Goal: Check status: Check status

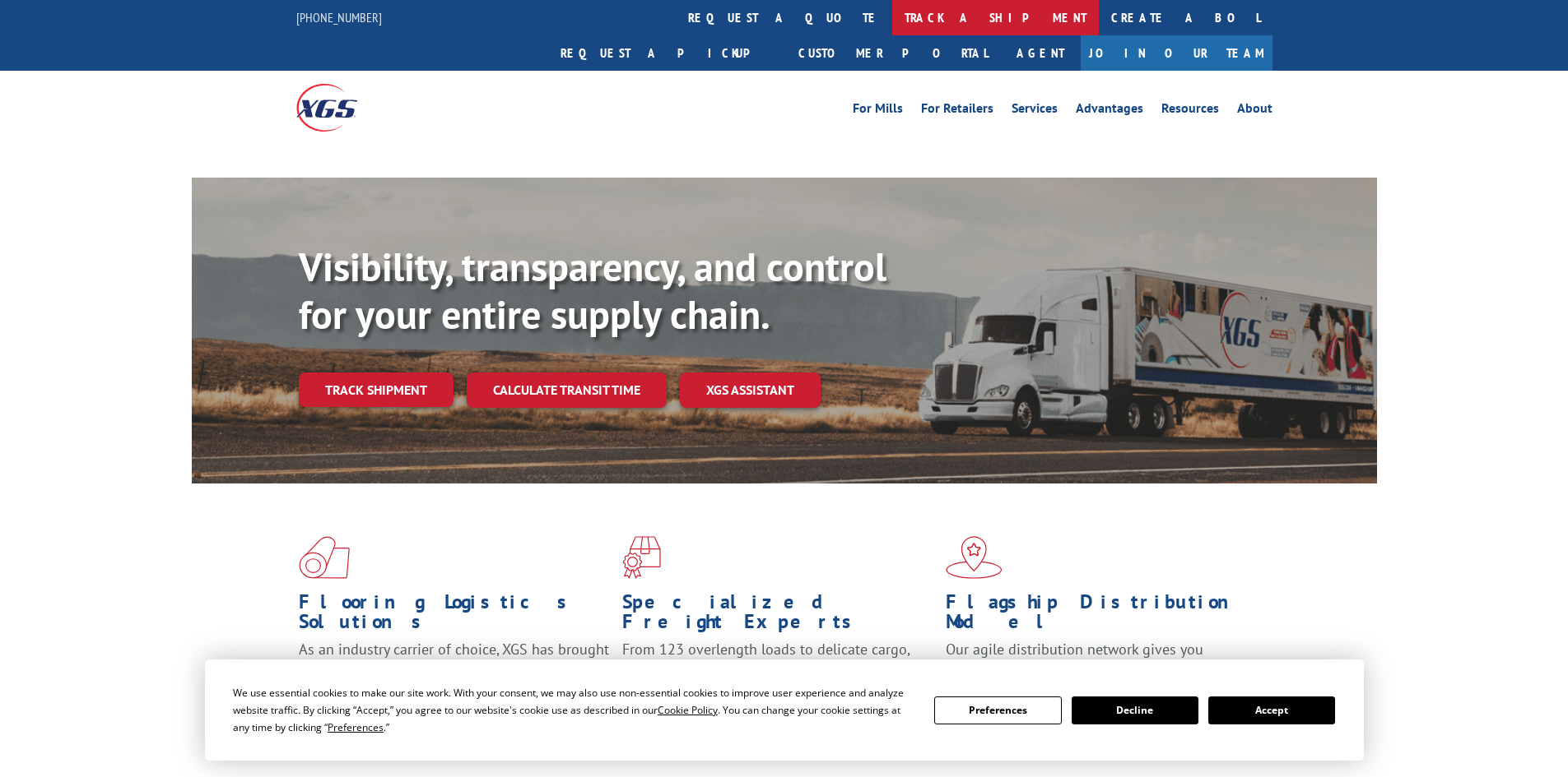
click at [892, 27] on link "track a shipment" at bounding box center [995, 17] width 206 height 36
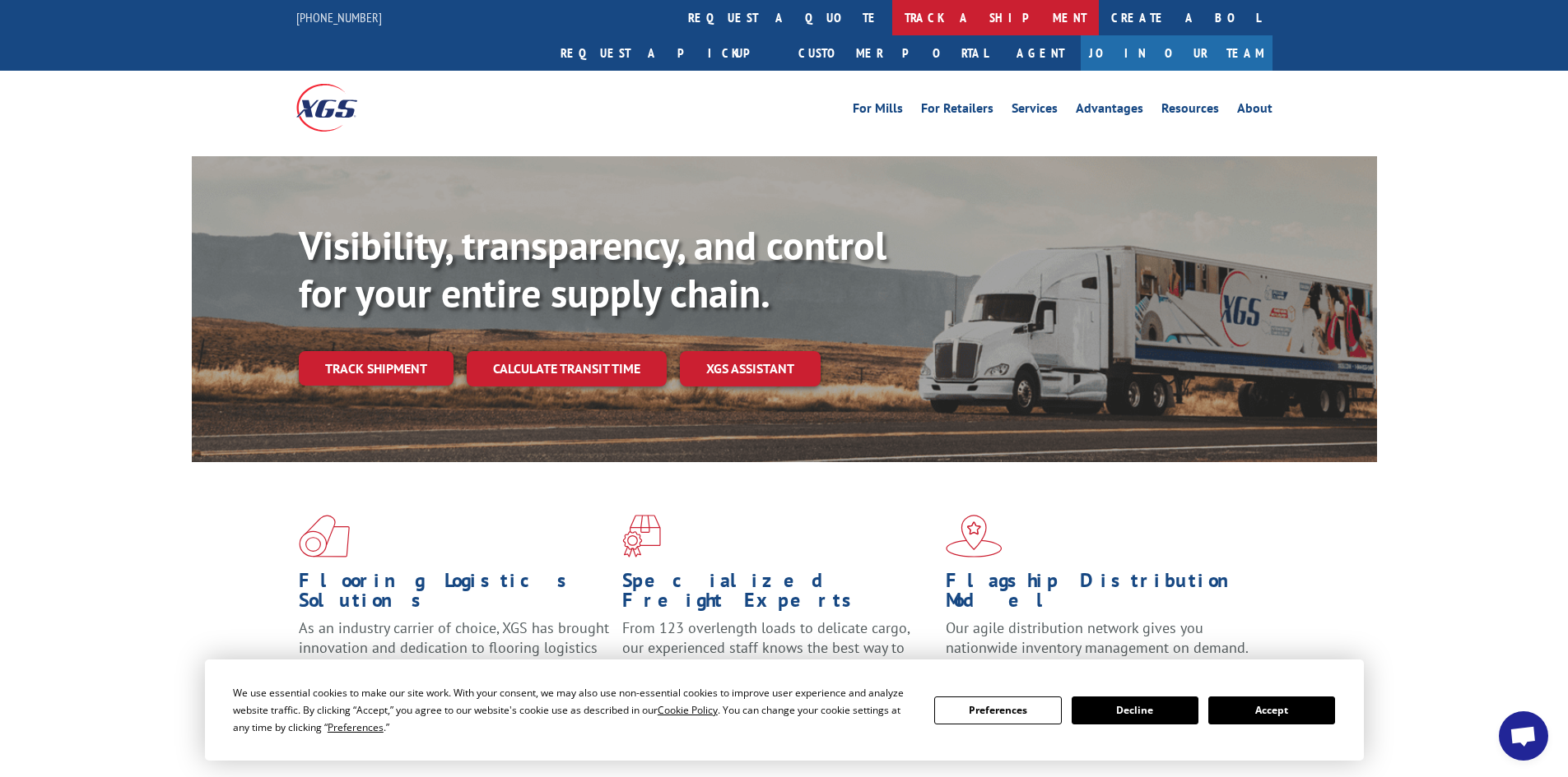
click at [892, 27] on link "track a shipment" at bounding box center [995, 17] width 206 height 36
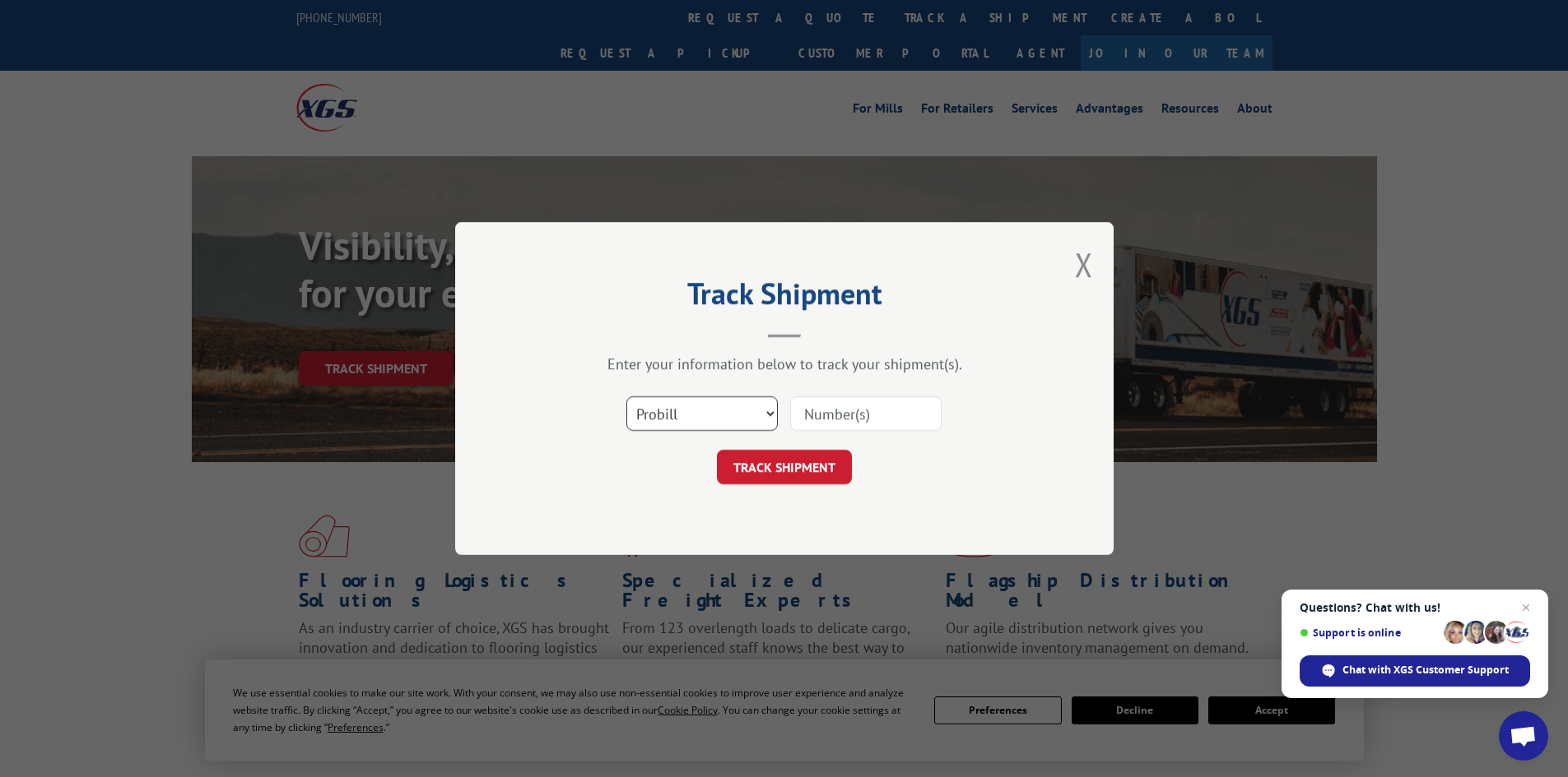
click at [675, 418] on select "Select category... Probill BOL PO" at bounding box center [702, 414] width 152 height 35
select select "po"
click at [627, 397] on select "Select category... Probill BOL PO" at bounding box center [702, 414] width 152 height 35
paste input "34546937"
type input "34546937"
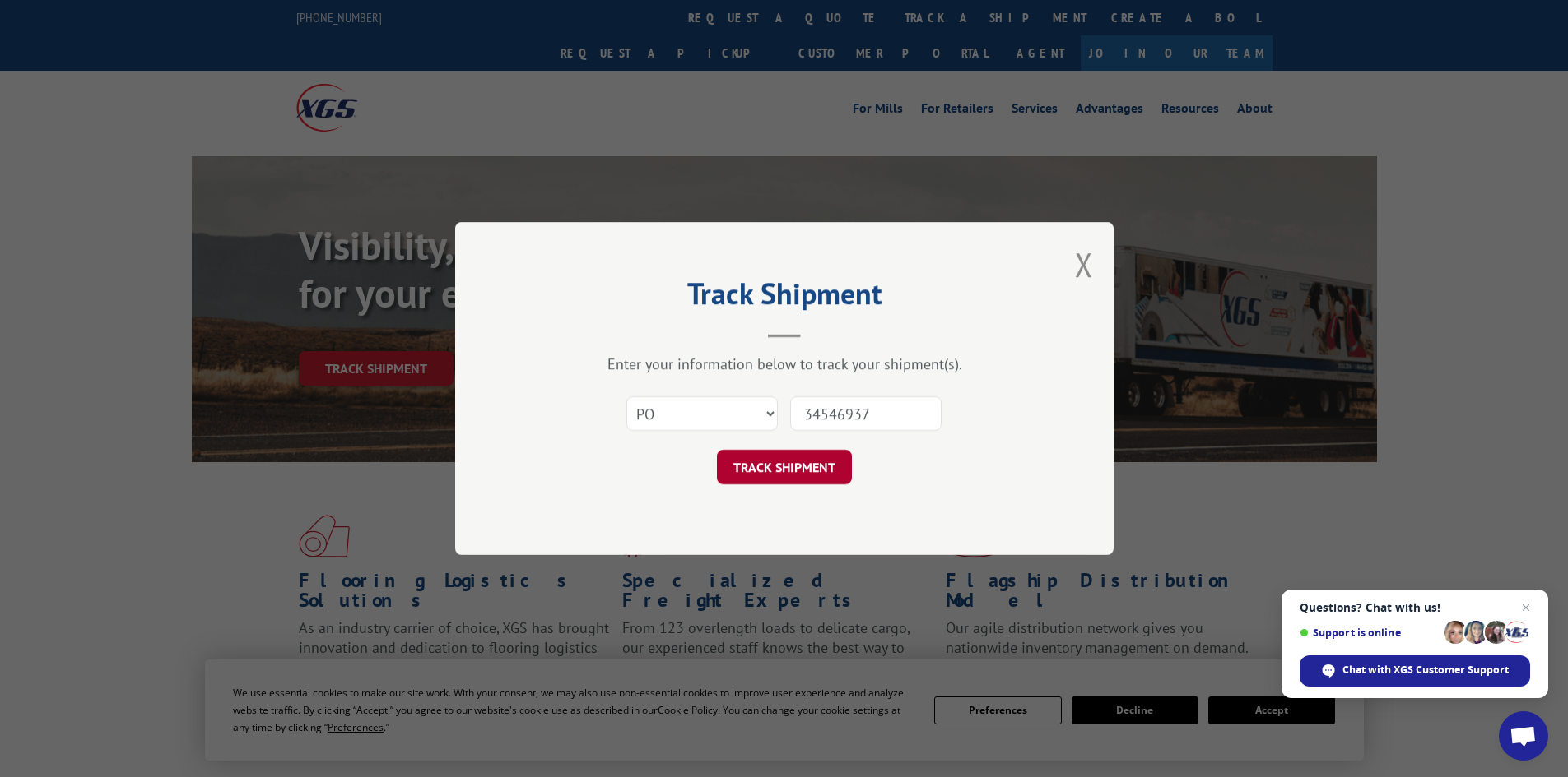
click at [749, 466] on button "TRACK SHIPMENT" at bounding box center [784, 467] width 135 height 35
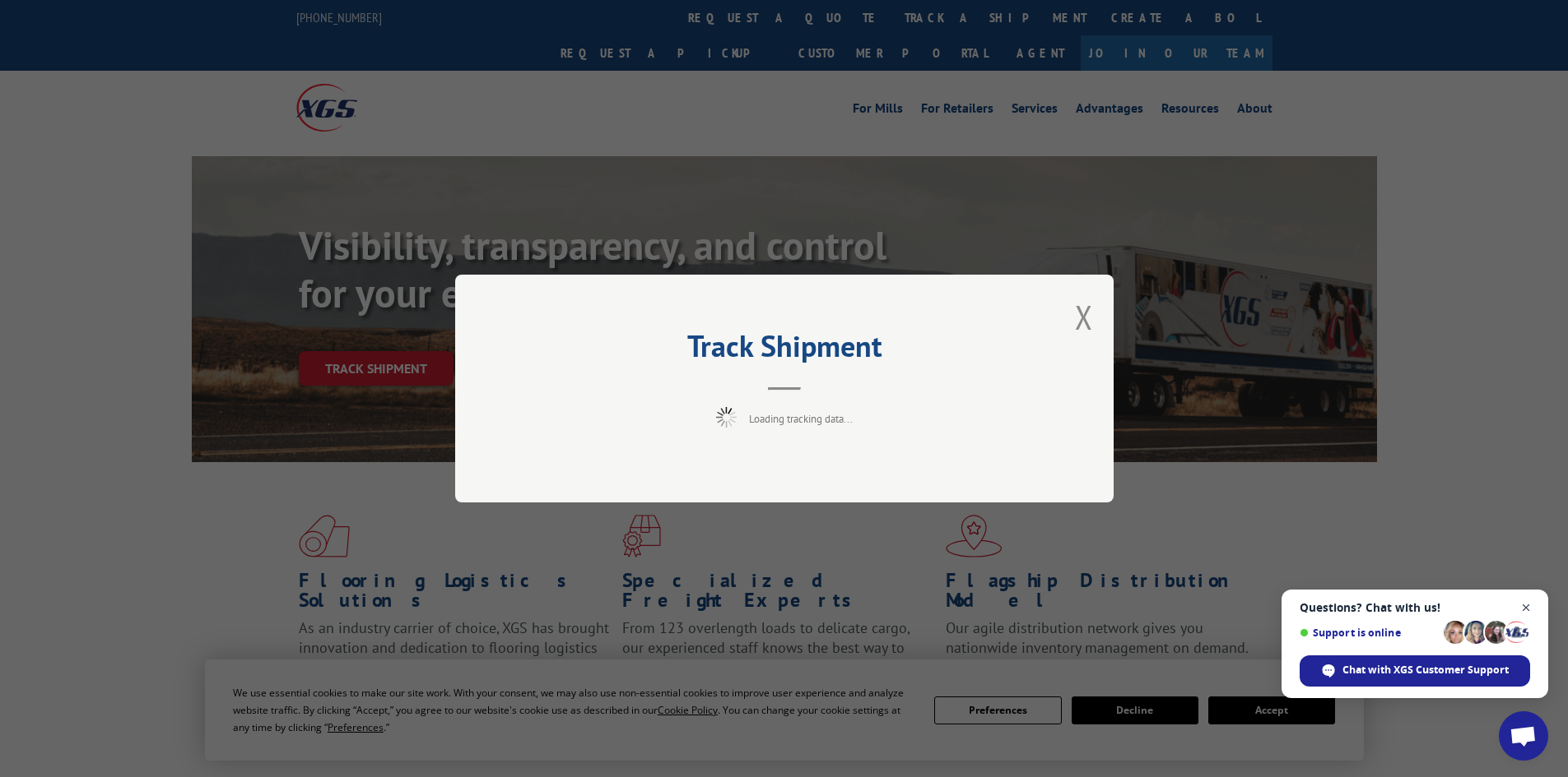
click at [1533, 604] on span "Close chat" at bounding box center [1526, 608] width 21 height 21
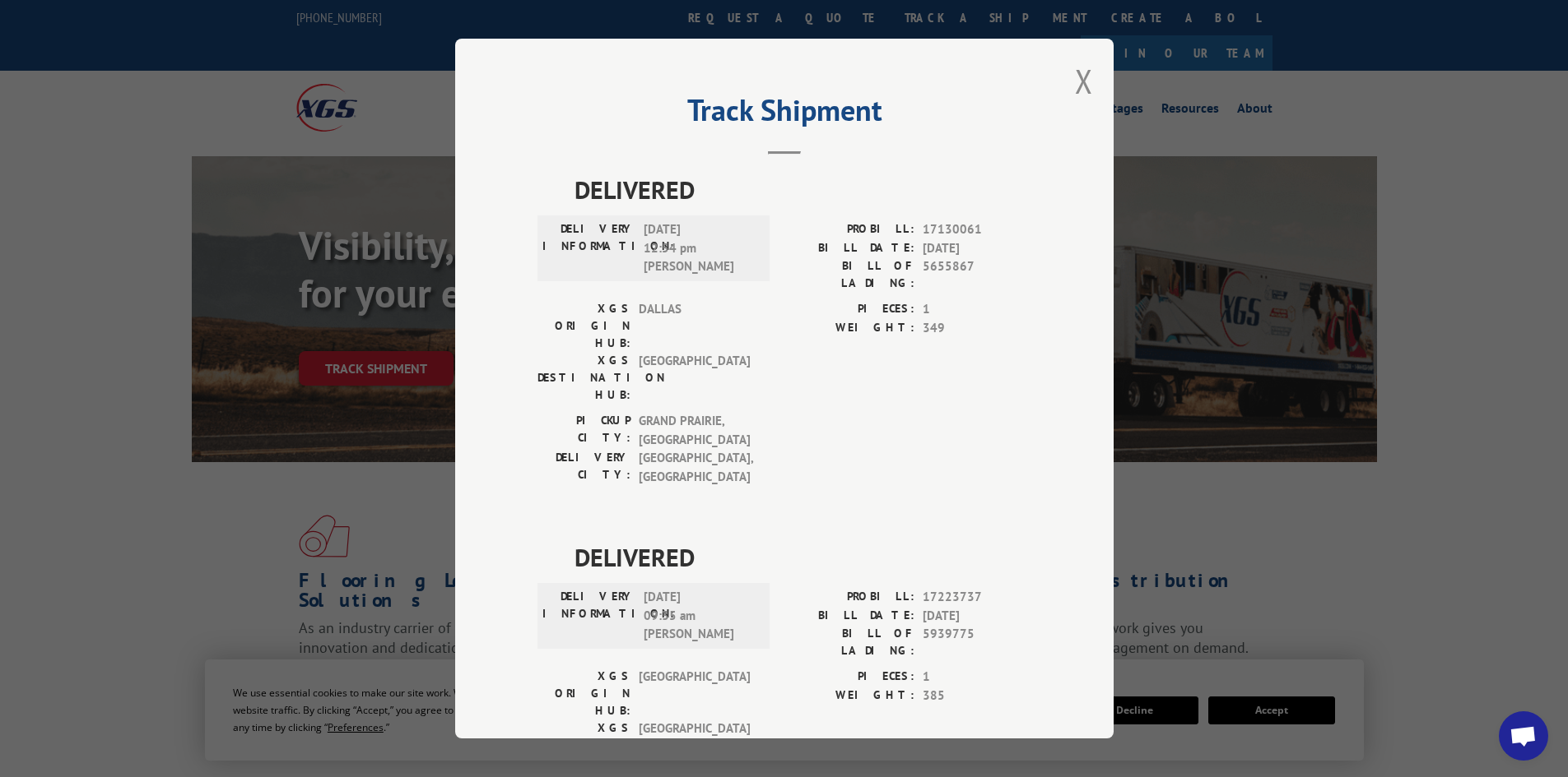
scroll to position [41, 0]
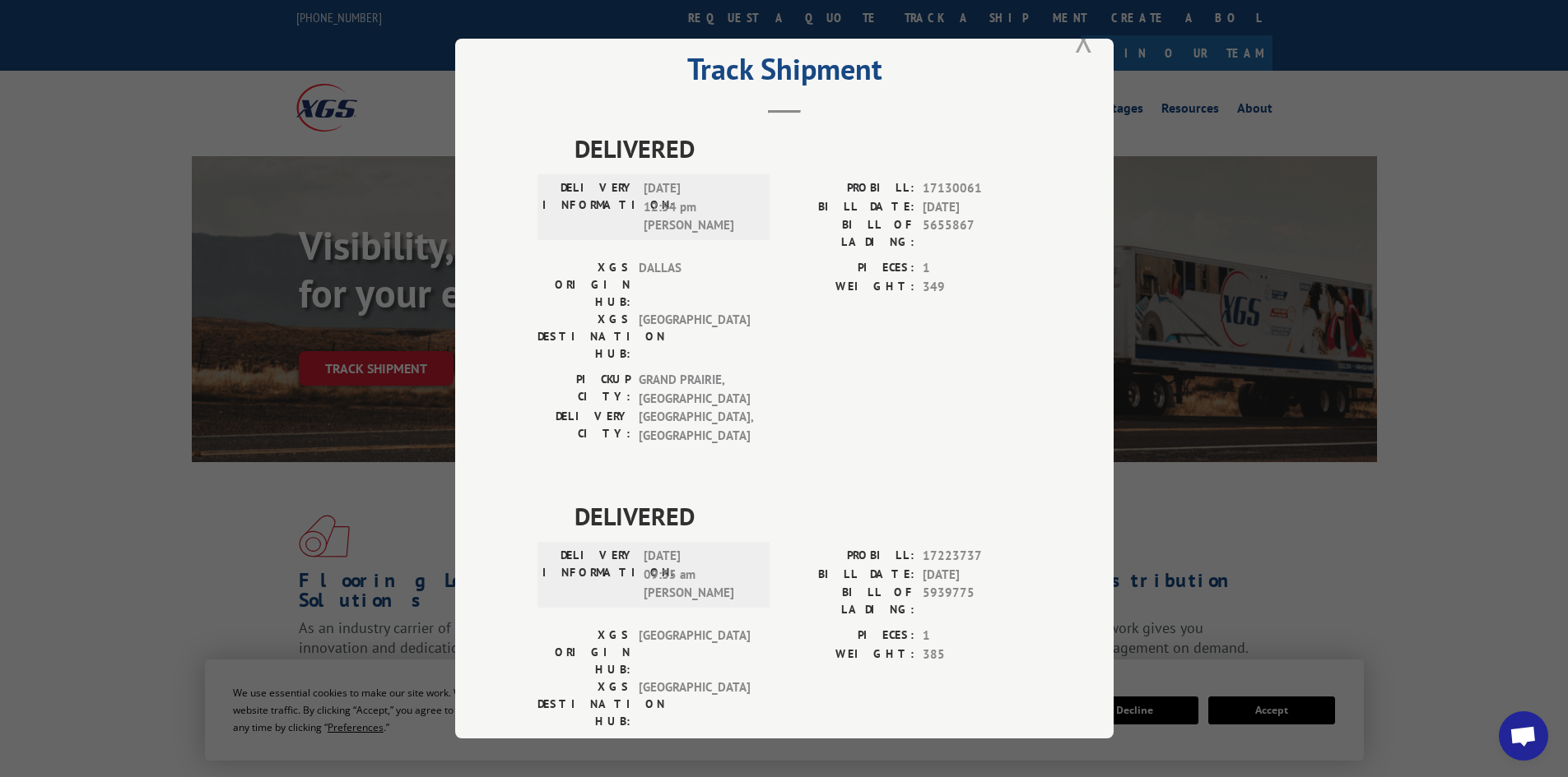
click at [1081, 47] on button "Close modal" at bounding box center [1084, 40] width 18 height 44
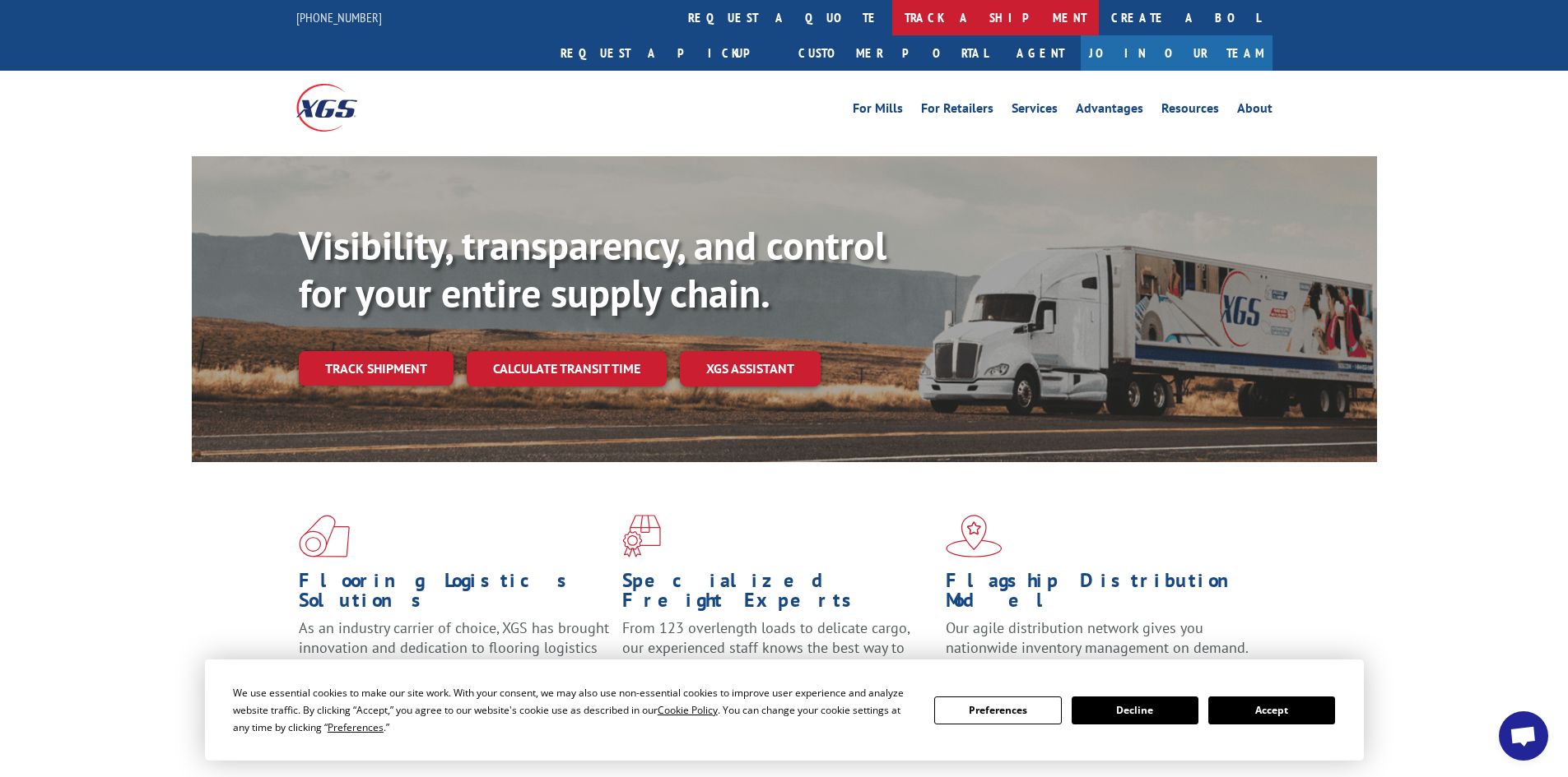
click at [892, 28] on link "track a shipment" at bounding box center [995, 17] width 206 height 36
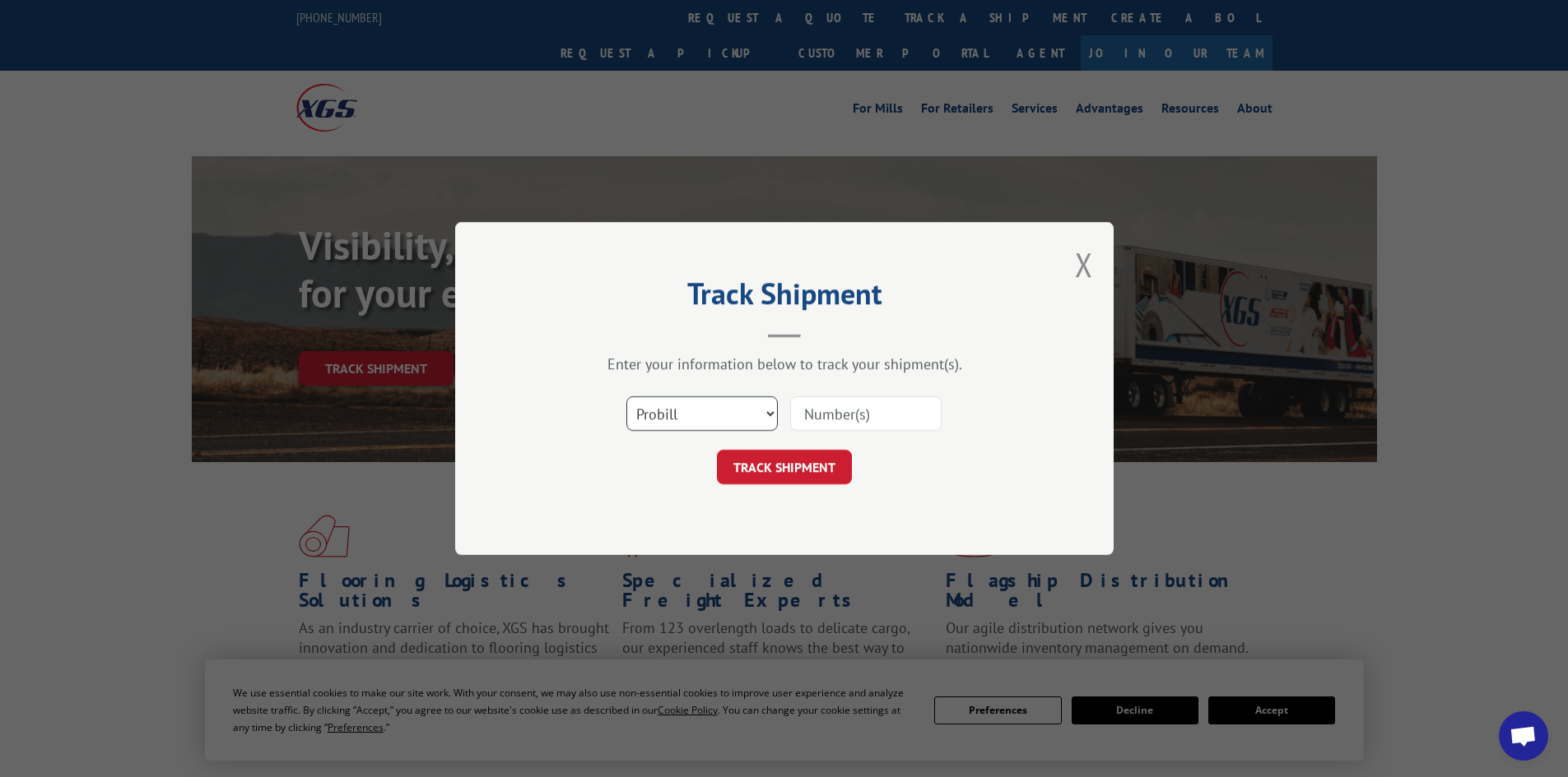
click at [718, 418] on select "Select category... Probill BOL PO" at bounding box center [702, 414] width 152 height 35
select select "po"
click at [627, 397] on select "Select category... Probill BOL PO" at bounding box center [702, 414] width 152 height 35
paste input "34547509"
type input "34547509"
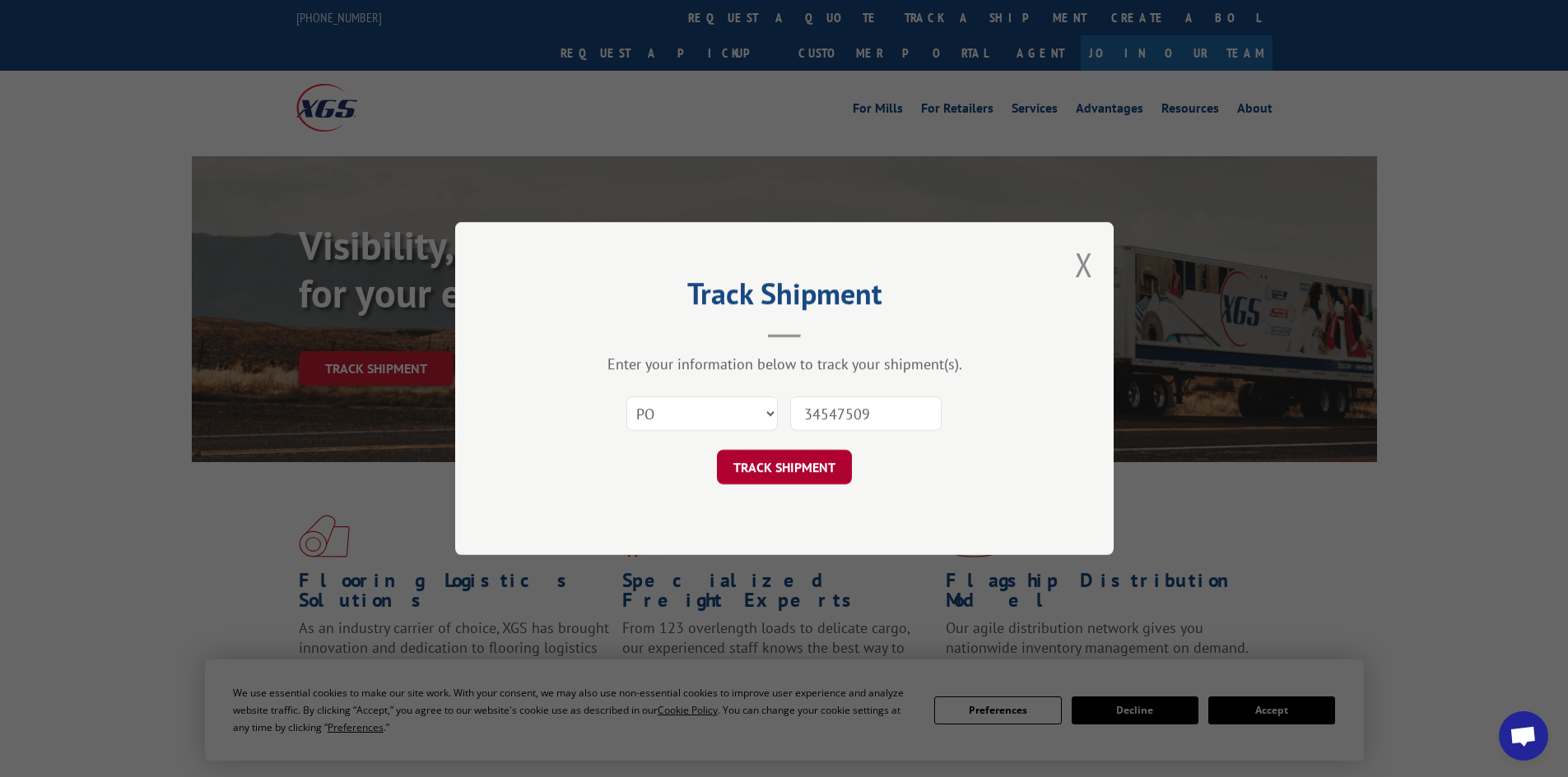
click at [789, 463] on button "TRACK SHIPMENT" at bounding box center [784, 467] width 135 height 35
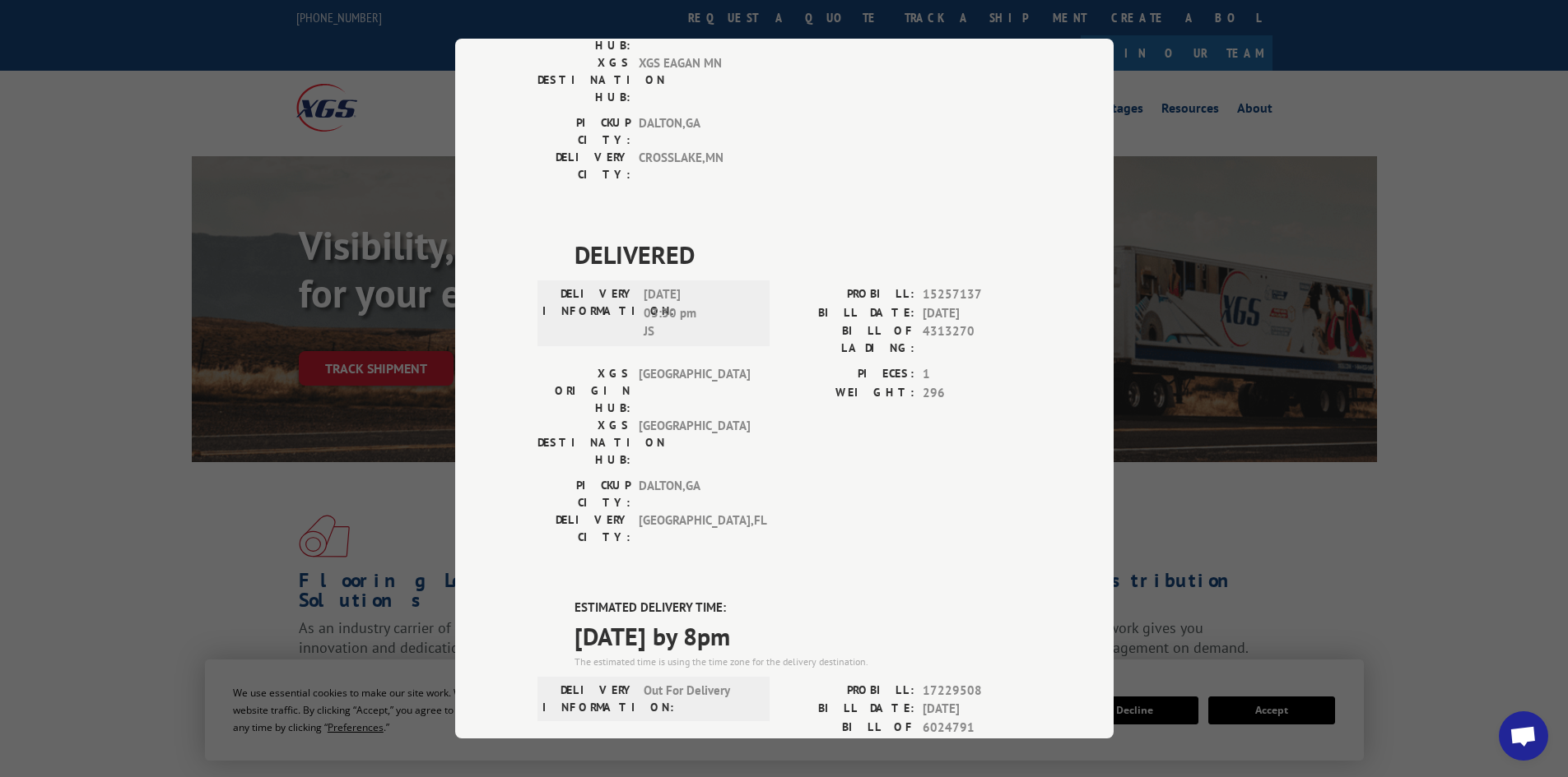
scroll to position [741, 0]
